Goal: Communication & Community: Answer question/provide support

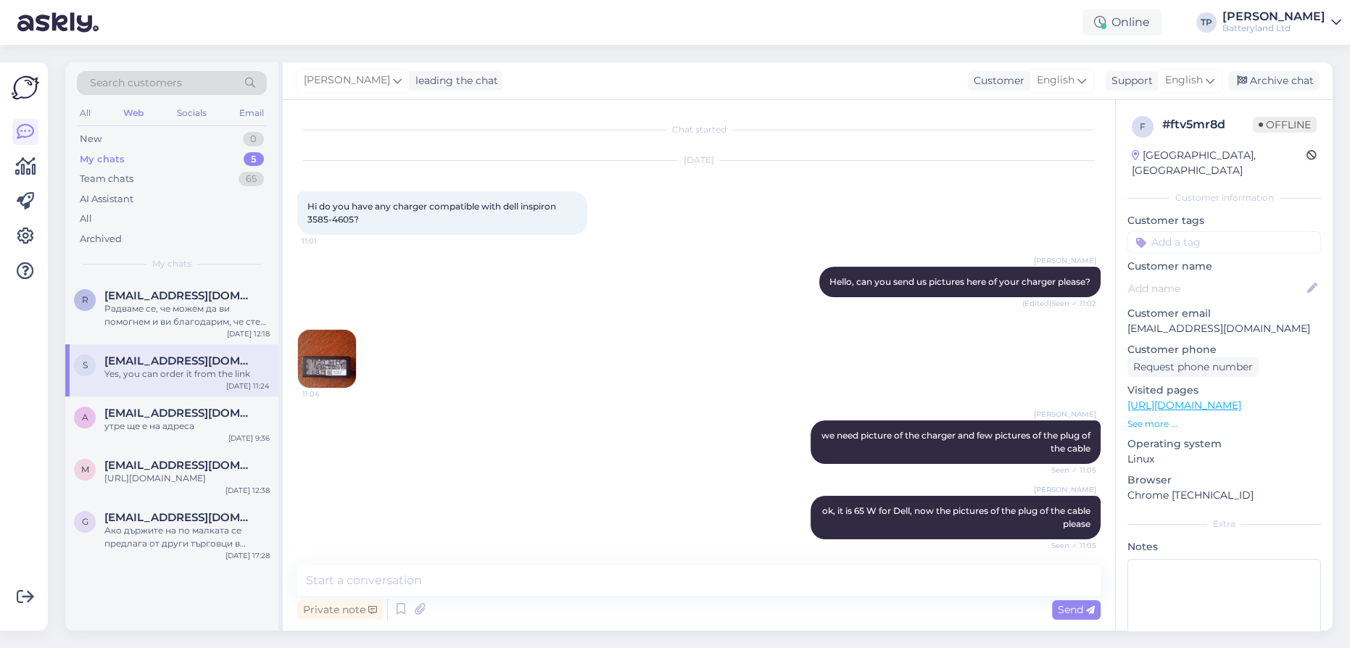
scroll to position [580, 0]
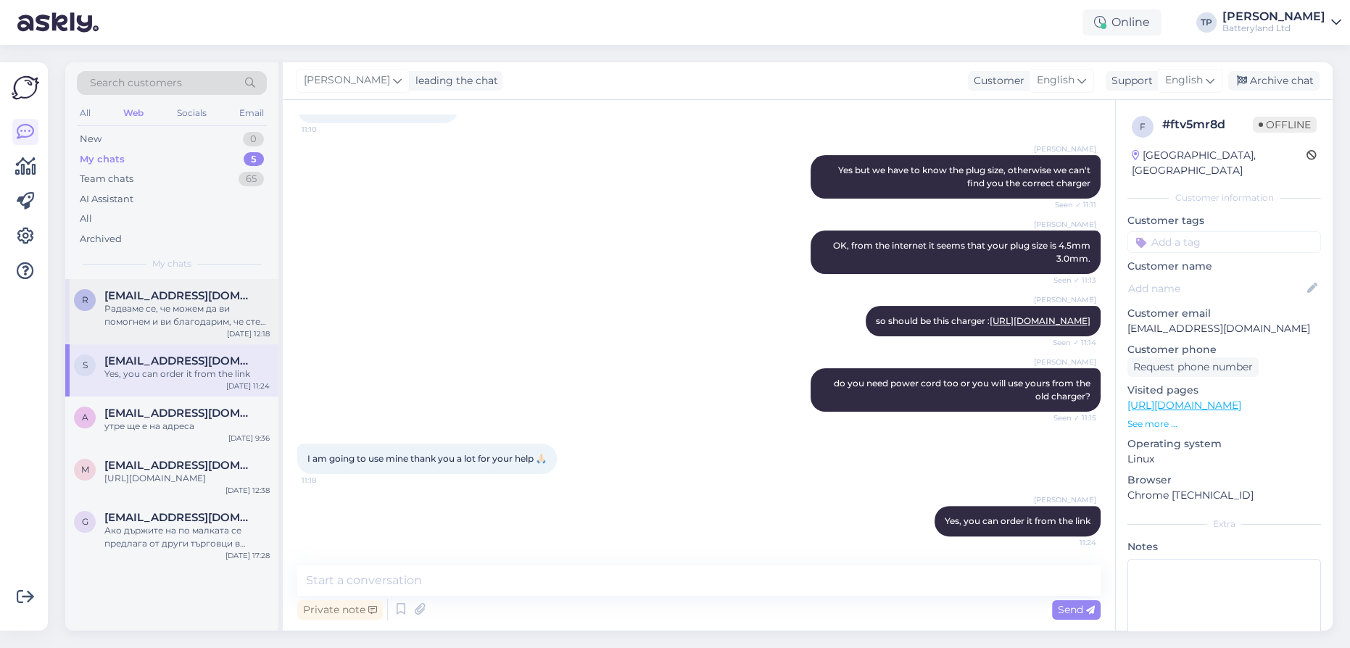
click at [175, 303] on div "[EMAIL_ADDRESS][DOMAIN_NAME] Радваме се, че можем да ви помогнем и ви благодари…" at bounding box center [186, 308] width 165 height 39
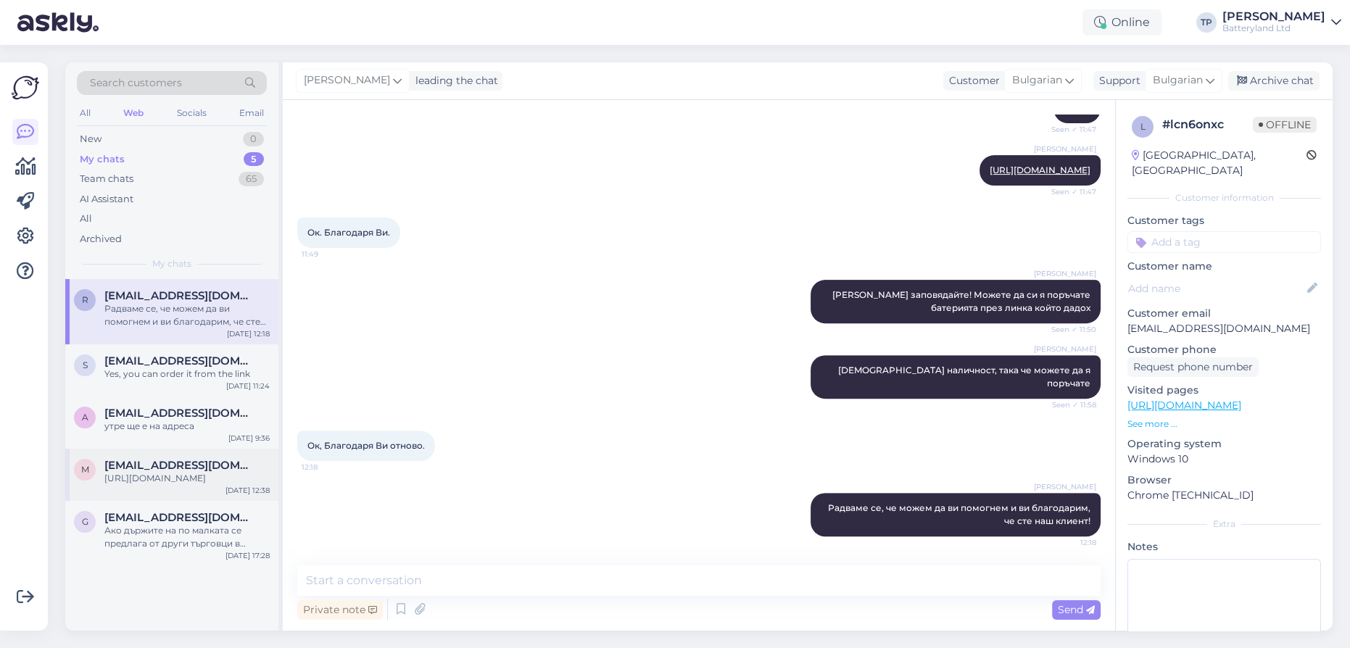
click at [178, 460] on div "m [EMAIL_ADDRESS][DOMAIN_NAME] [URL][DOMAIN_NAME] [DATE] 12:38" at bounding box center [171, 475] width 213 height 52
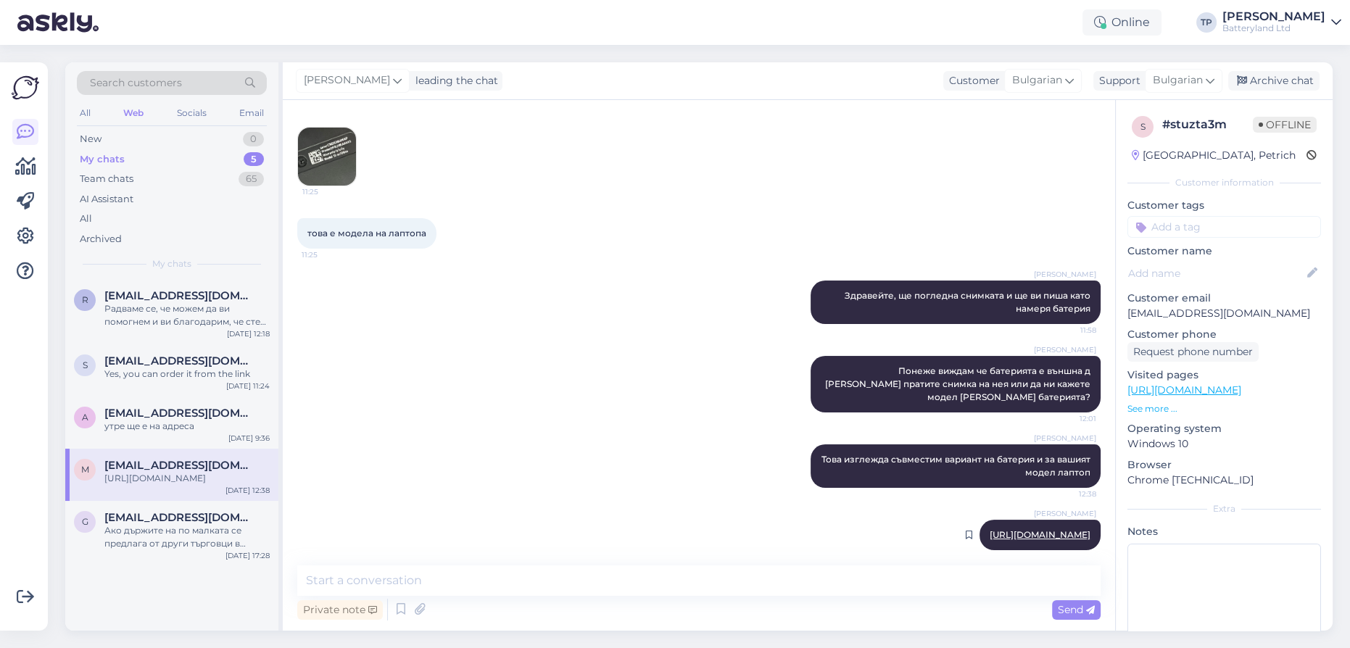
click at [989, 529] on link "[URL][DOMAIN_NAME]" at bounding box center [1039, 534] width 101 height 11
click at [113, 297] on span "[EMAIL_ADDRESS][DOMAIN_NAME]" at bounding box center [179, 295] width 151 height 13
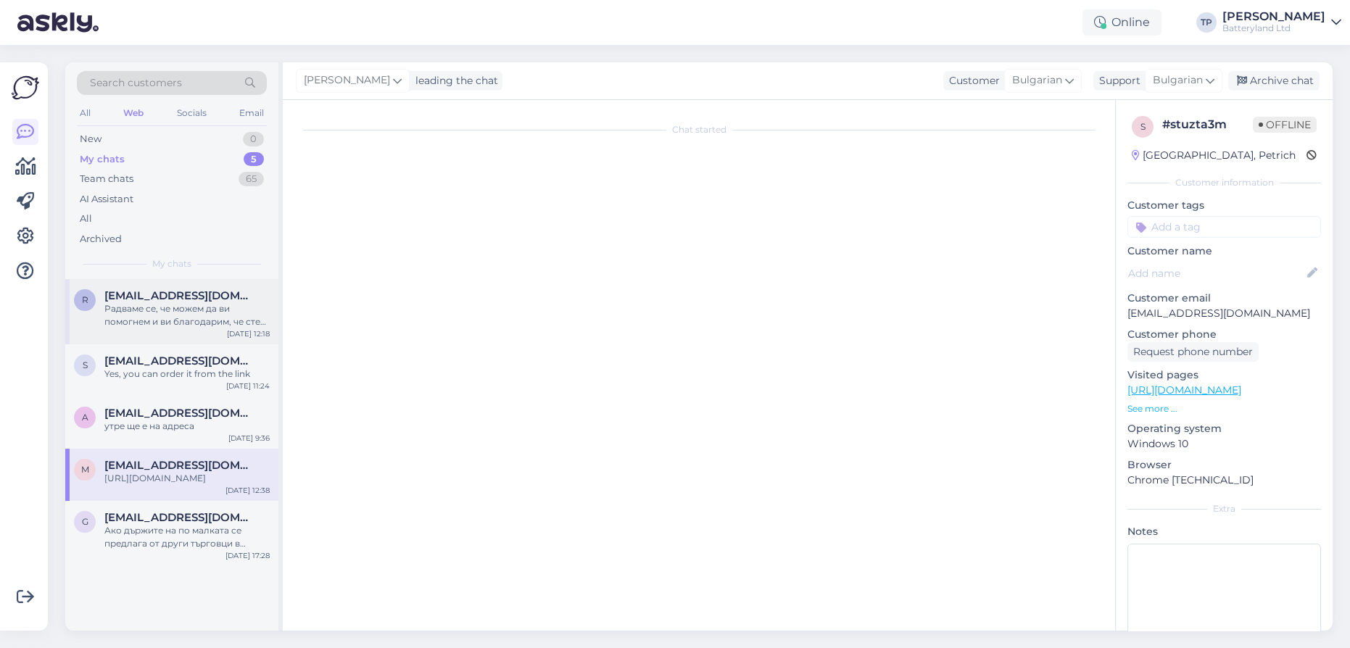
scroll to position [735, 0]
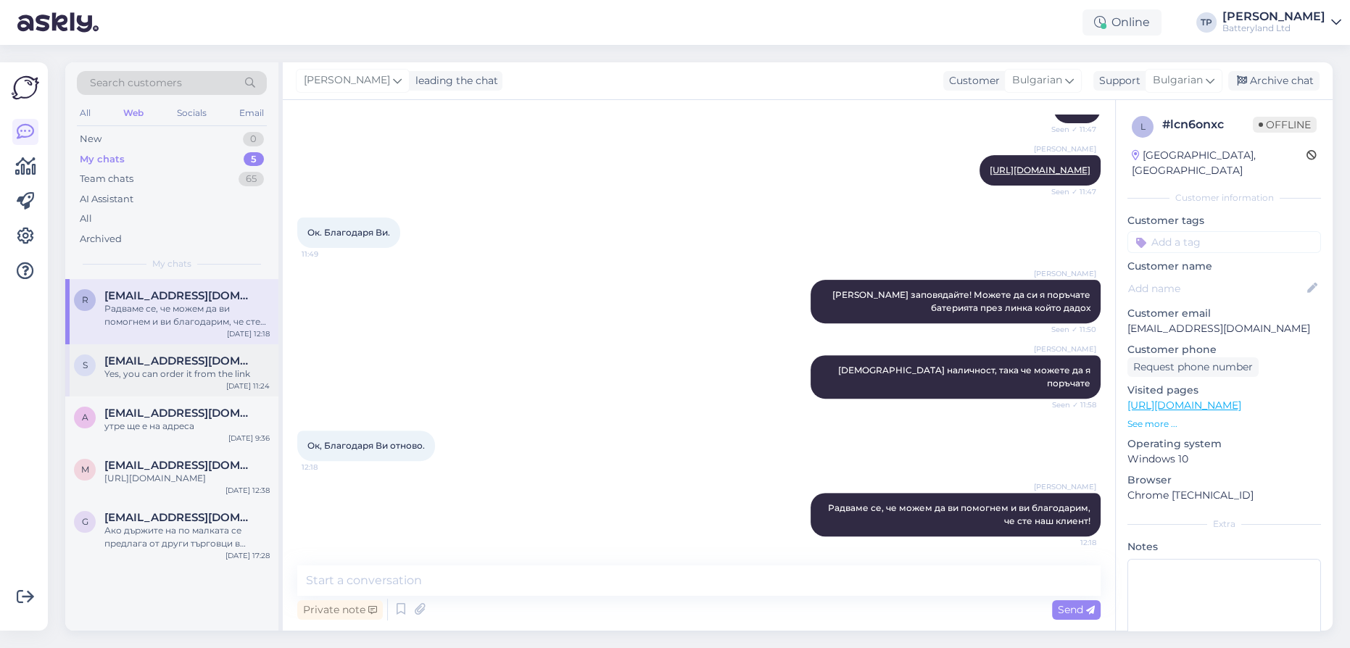
click at [117, 344] on div "s [EMAIL_ADDRESS][DOMAIN_NAME] Yes, you can order it from the link [DATE] 11:24" at bounding box center [171, 370] width 213 height 52
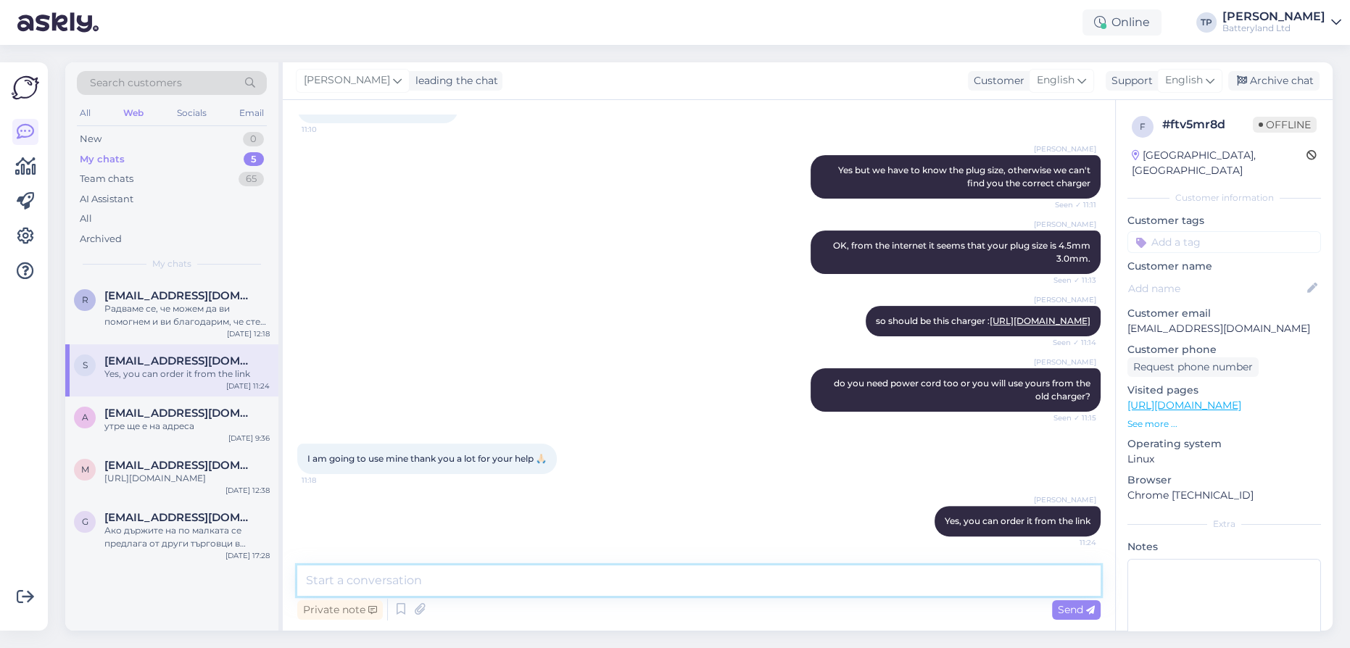
click at [377, 582] on textarea at bounding box center [698, 580] width 803 height 30
type textarea "Did you manage to order it?"
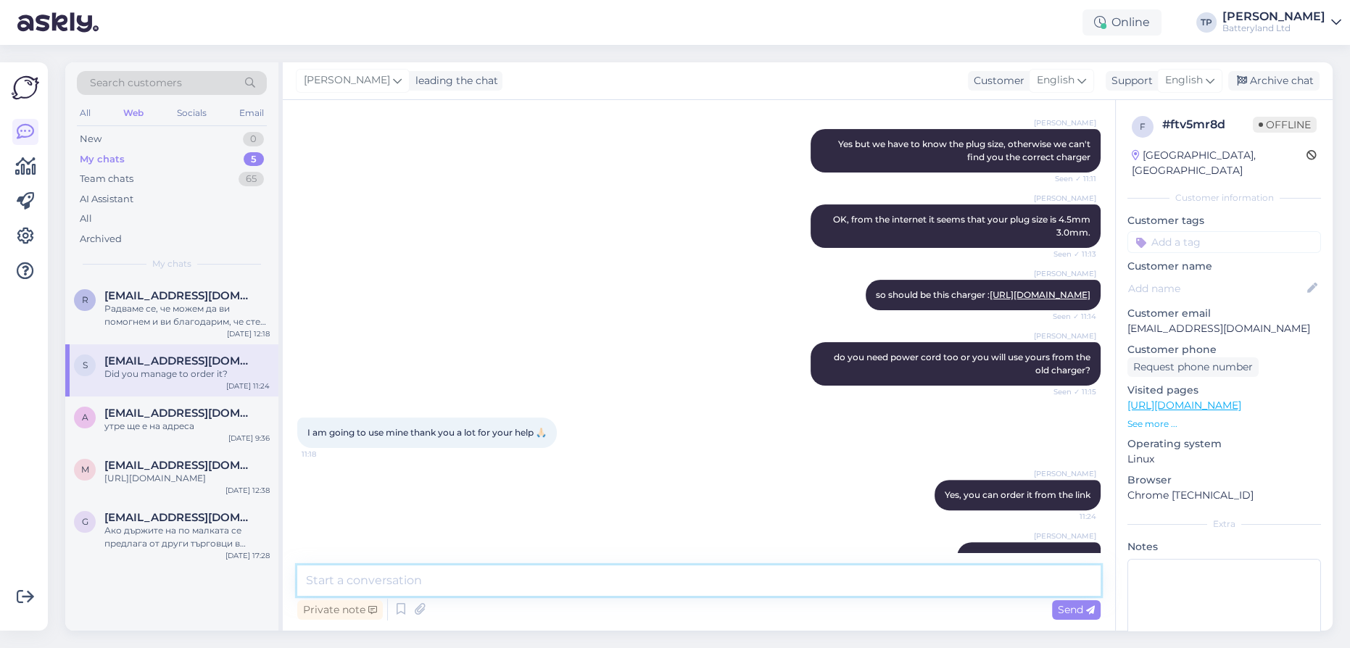
scroll to position [642, 0]
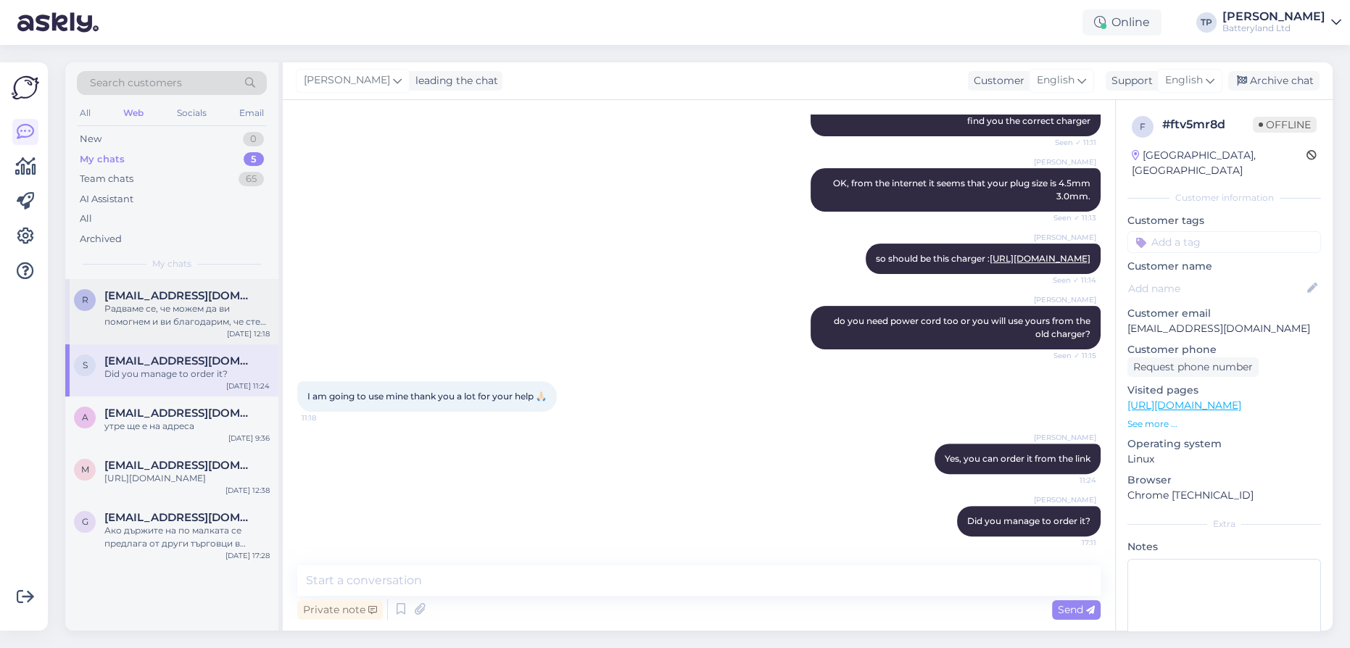
click at [121, 295] on span "[EMAIL_ADDRESS][DOMAIN_NAME]" at bounding box center [179, 295] width 151 height 13
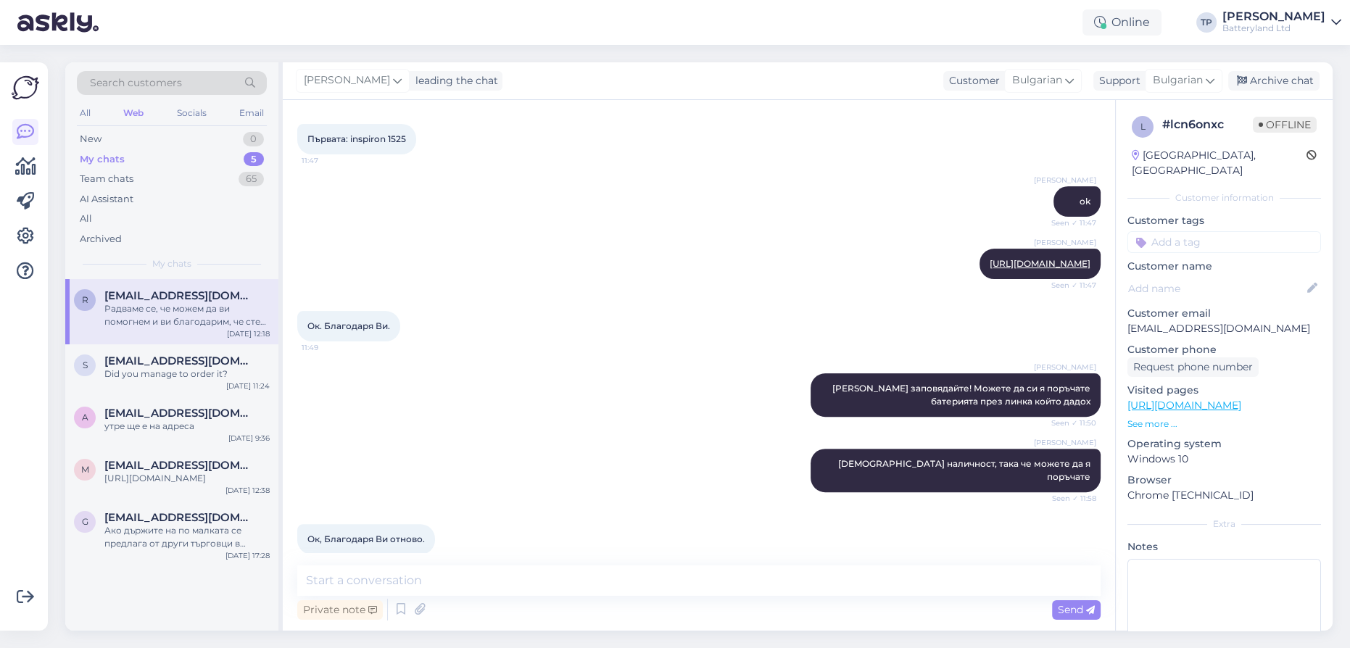
scroll to position [735, 0]
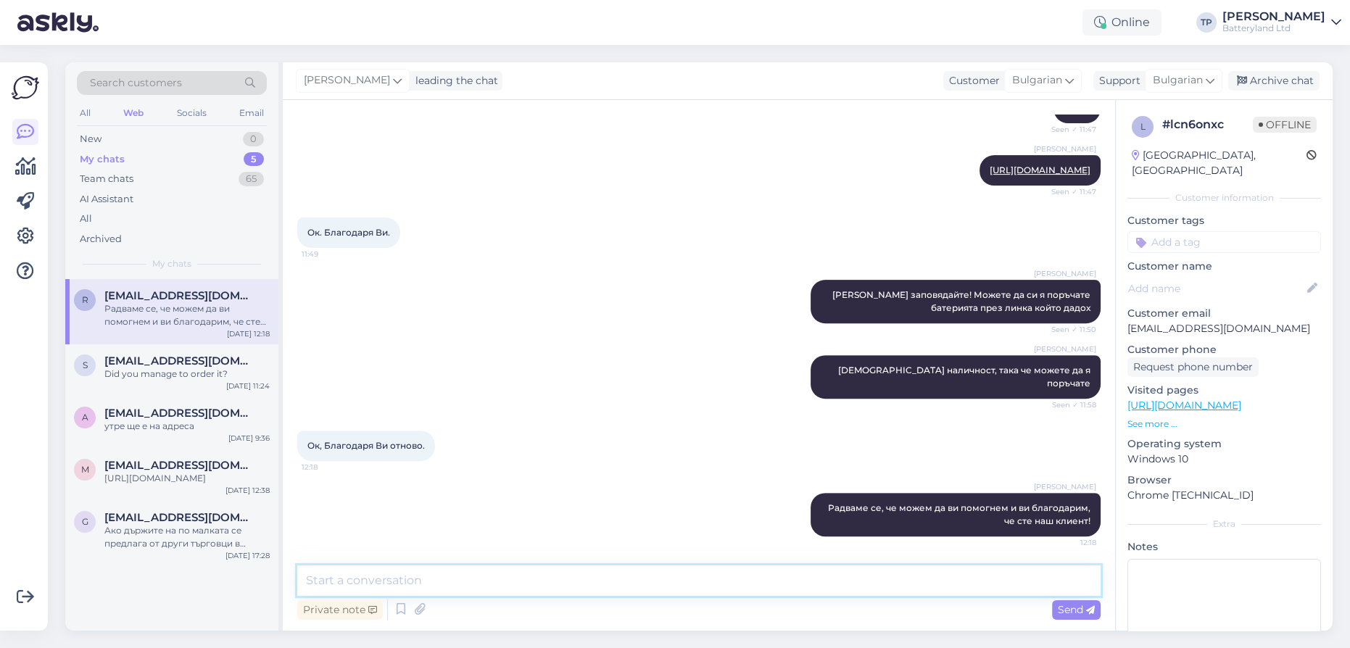
click at [487, 583] on textarea at bounding box center [698, 580] width 803 height 30
click at [195, 397] on div "a [EMAIL_ADDRESS][DOMAIN_NAME] утре ще е на адреса [DATE] 9:36" at bounding box center [171, 423] width 213 height 52
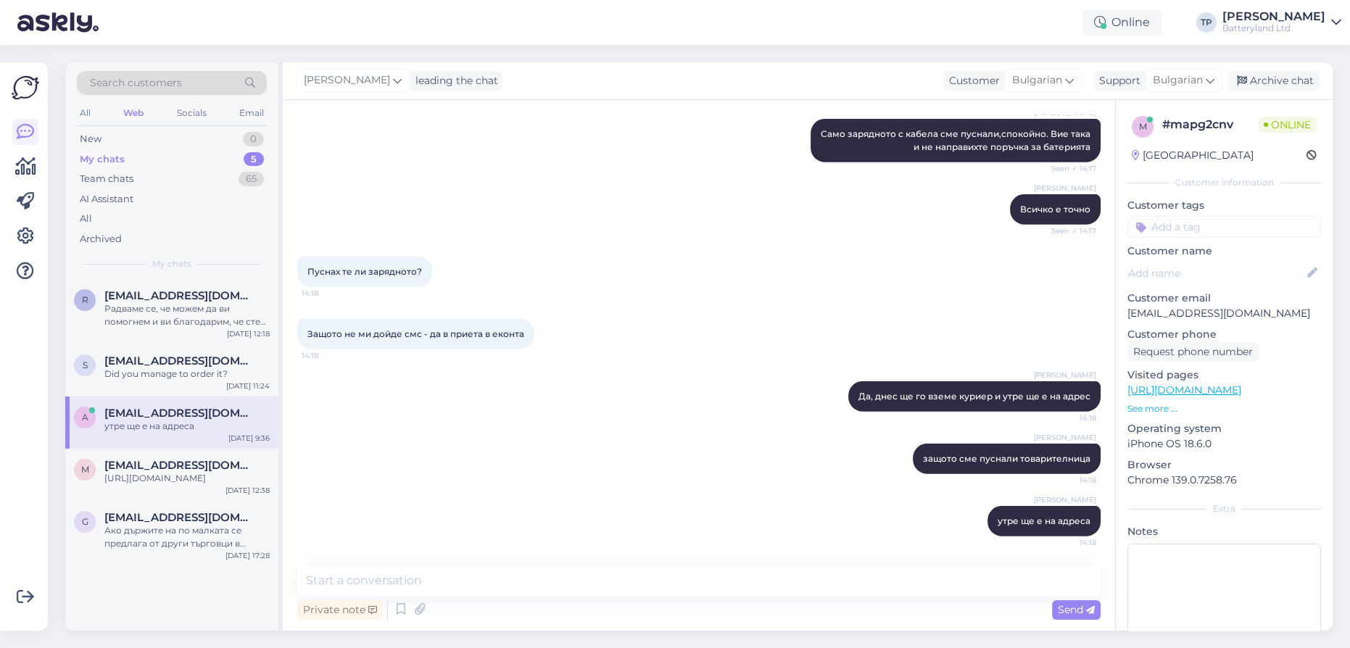
scroll to position [5847, 0]
